Goal: Task Accomplishment & Management: Manage account settings

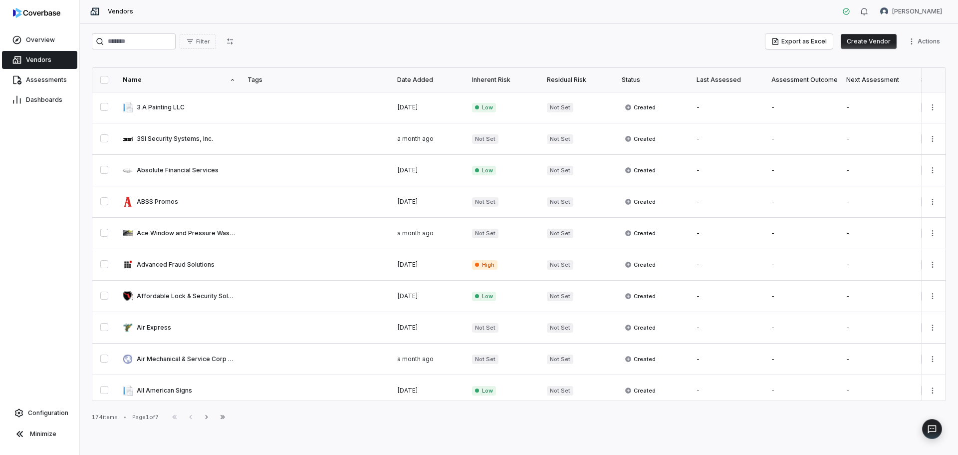
scroll to position [482, 0]
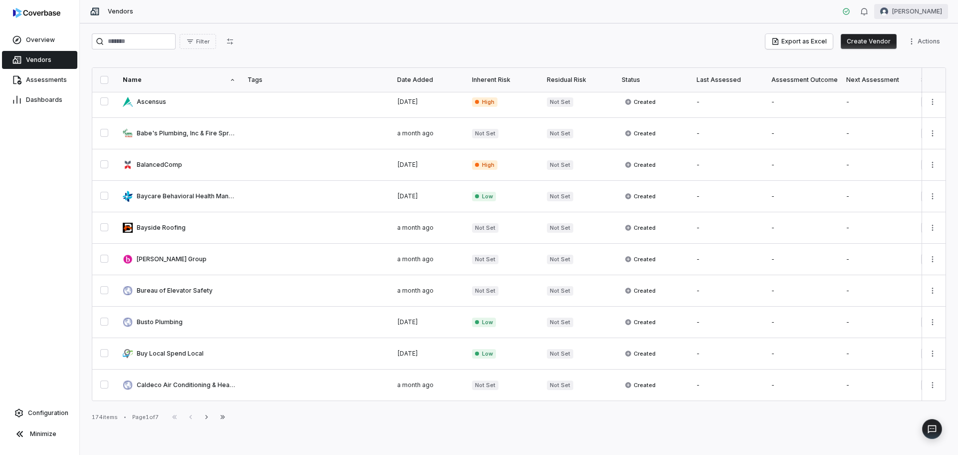
click at [925, 7] on html "Overview Vendors Assessments Dashboards Configuration Minimize Vendors [PERSON_…" at bounding box center [479, 227] width 958 height 455
click at [911, 54] on div "Organization" at bounding box center [906, 51] width 76 height 16
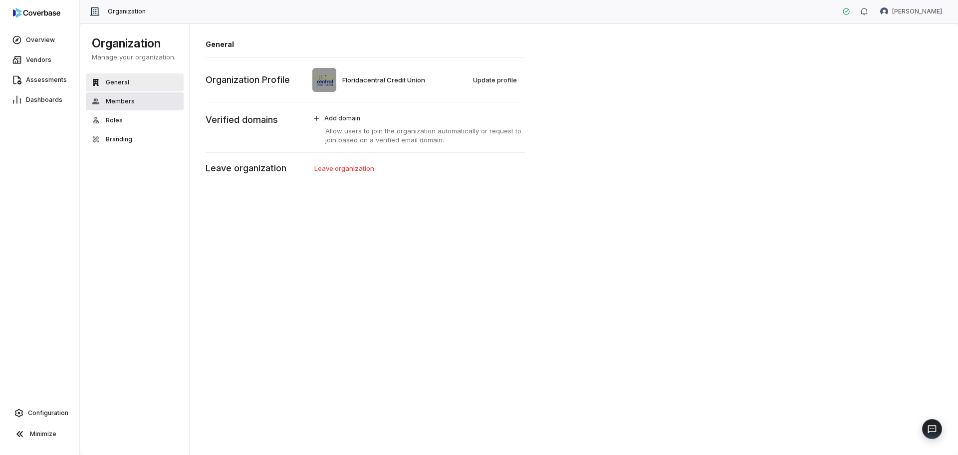
click at [139, 98] on button "Members" at bounding box center [135, 101] width 98 height 18
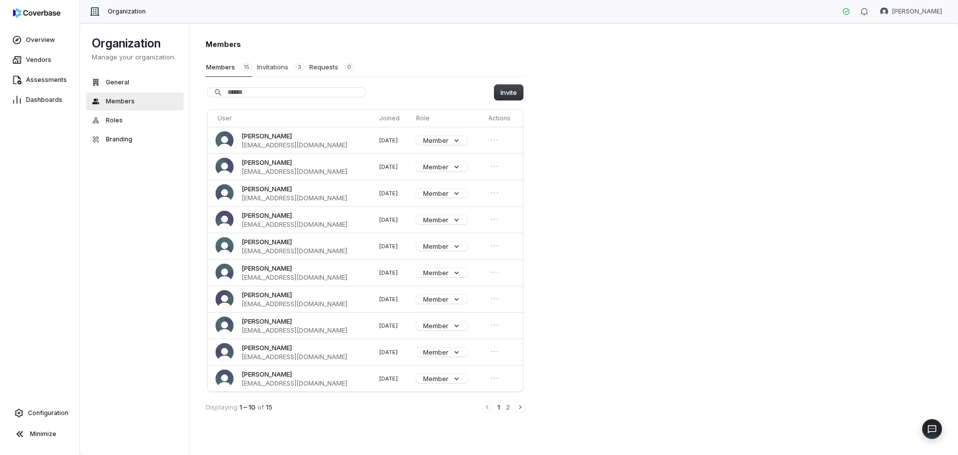
click at [273, 65] on button "Invitations 3" at bounding box center [281, 66] width 48 height 19
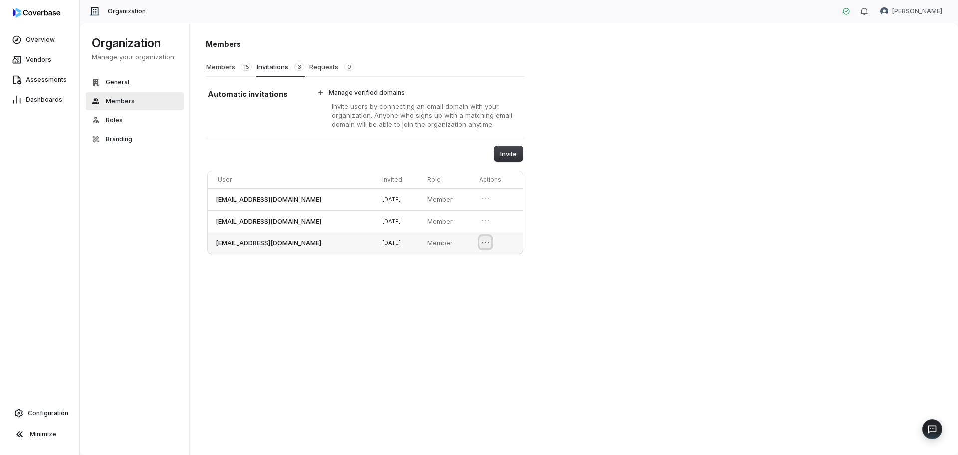
click at [491, 243] on icon "Open menu" at bounding box center [486, 242] width 10 height 10
click at [467, 260] on button "Revoke invitation" at bounding box center [462, 259] width 64 height 13
